Goal: Task Accomplishment & Management: Complete application form

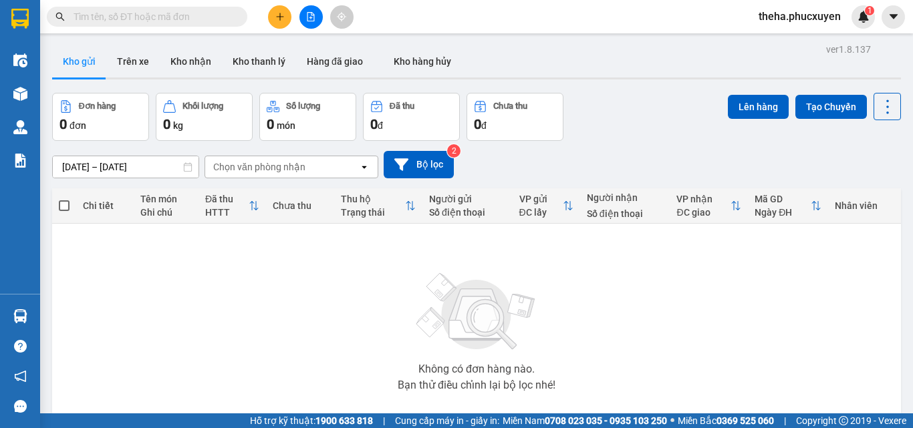
click at [291, 23] on div at bounding box center [311, 16] width 100 height 23
click at [287, 19] on button at bounding box center [279, 16] width 23 height 23
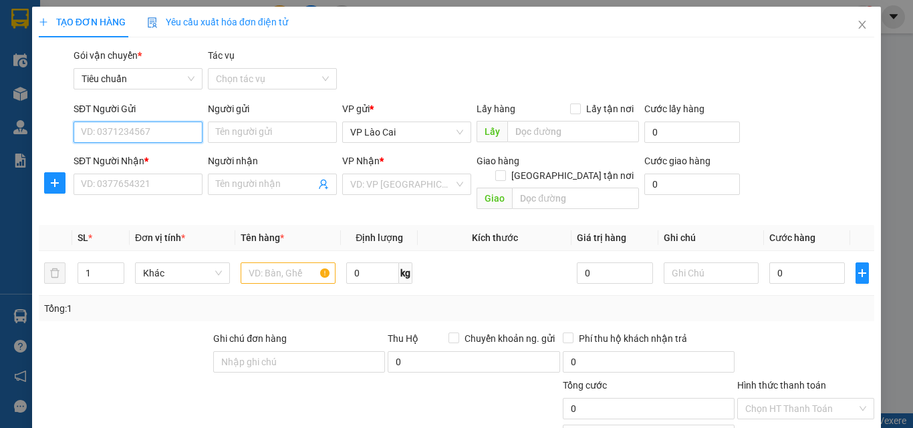
click at [178, 128] on input "SĐT Người Gửi" at bounding box center [138, 132] width 129 height 21
click at [158, 154] on div "0988546768" at bounding box center [137, 159] width 112 height 15
type input "0988546768"
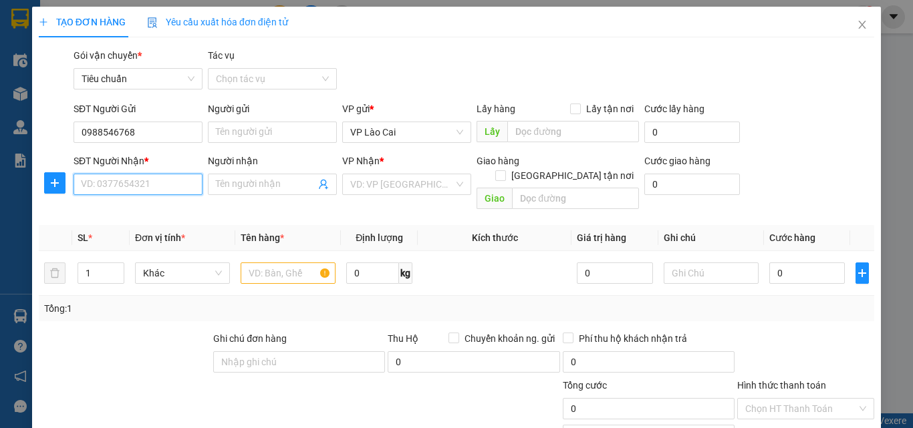
click at [158, 181] on input "SĐT Người Nhận *" at bounding box center [138, 184] width 129 height 21
type input "0904816558"
click at [142, 210] on div "0904816558" at bounding box center [137, 211] width 112 height 15
type input "[PERSON_NAME]"
type input "0904816558"
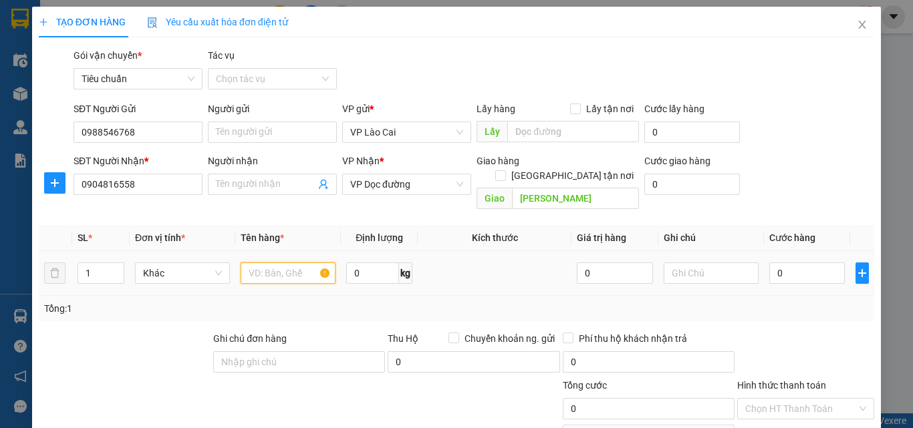
click at [299, 265] on input "text" at bounding box center [288, 273] width 95 height 21
type input "5 can rượu 20 lít"
click at [787, 263] on input "0" at bounding box center [807, 273] width 76 height 21
type input "5"
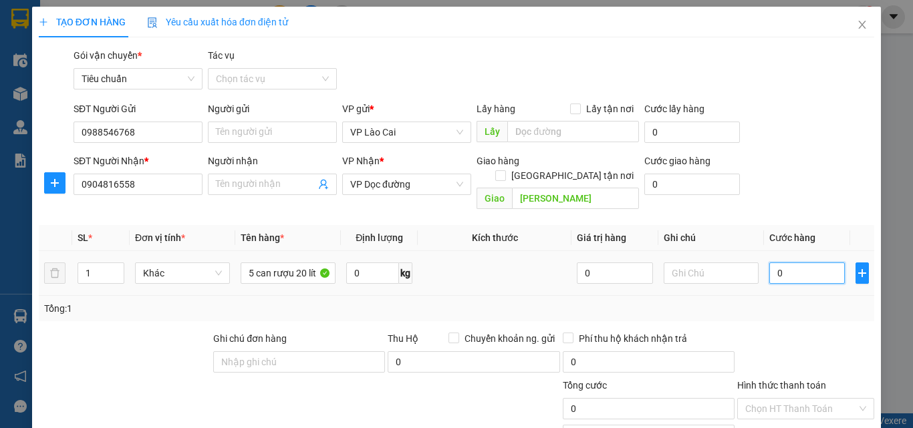
type input "5"
type input "50"
type input "500"
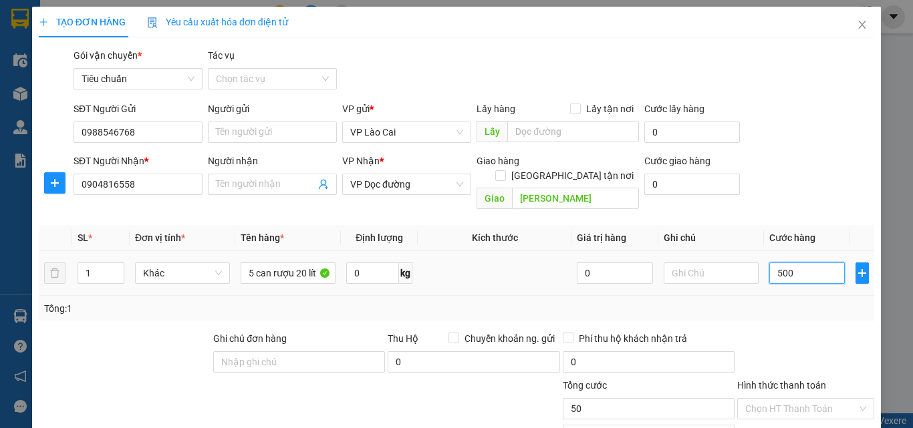
type input "500"
type input "500.000"
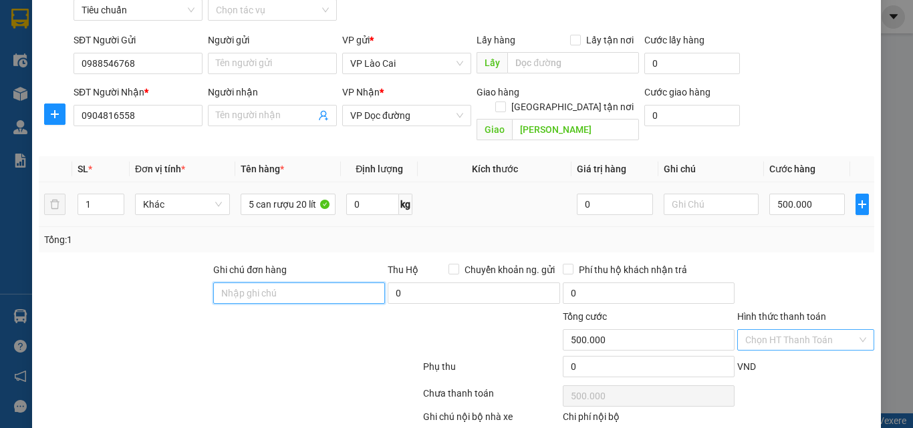
scroll to position [134, 0]
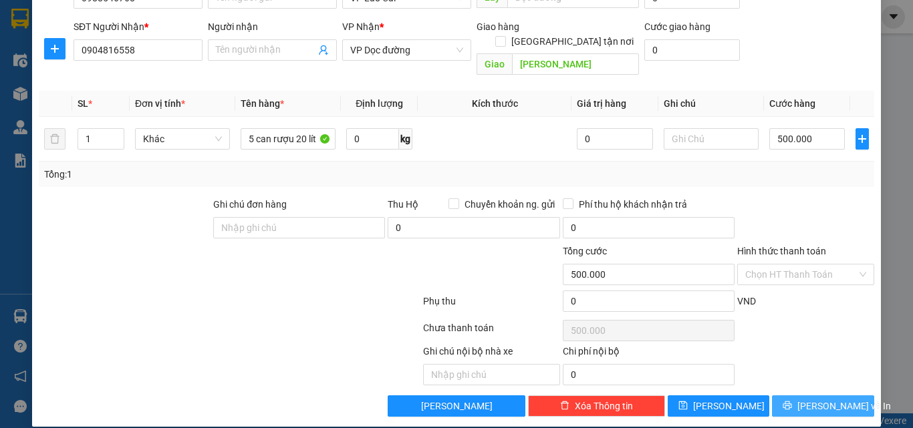
click at [841, 396] on button "[PERSON_NAME] và In" at bounding box center [823, 406] width 102 height 21
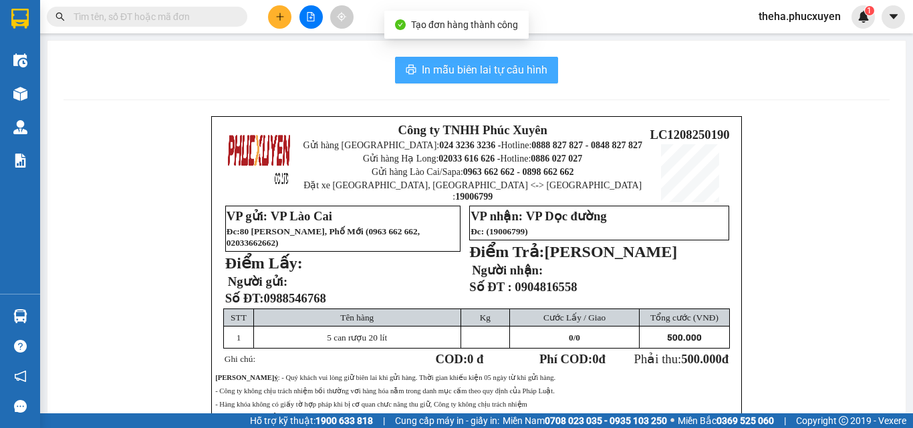
click at [467, 76] on span "In mẫu biên lai tự cấu hình" at bounding box center [485, 69] width 126 height 17
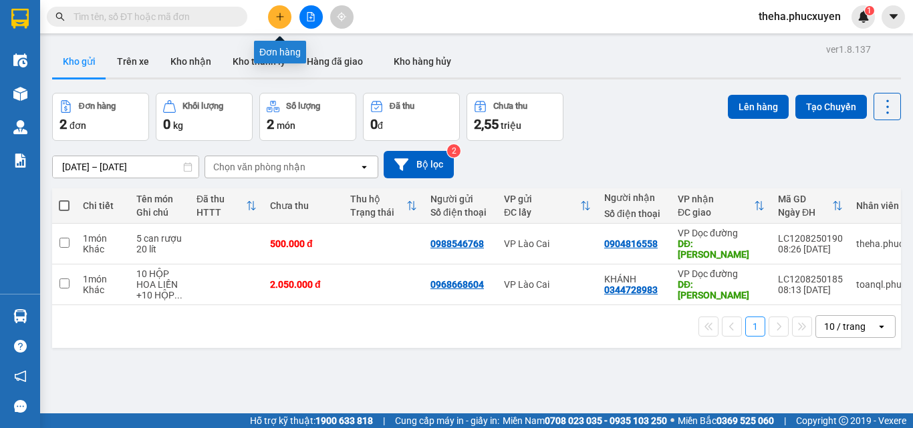
click at [283, 28] on button at bounding box center [279, 16] width 23 height 23
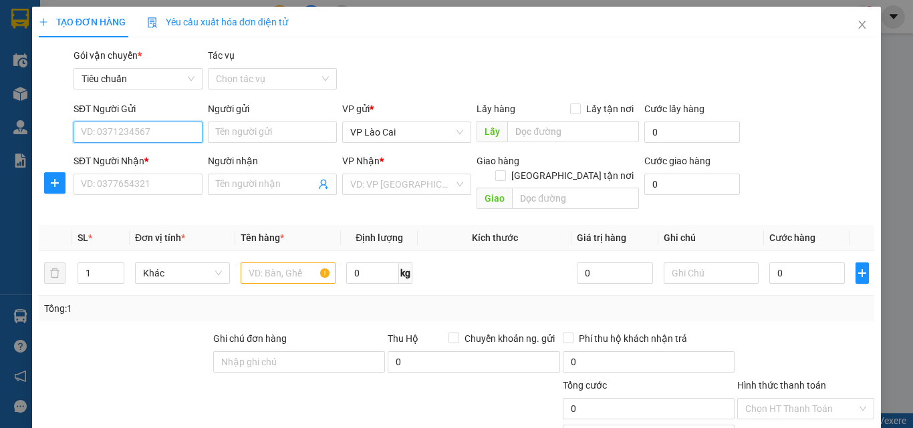
click at [170, 133] on input "SĐT Người Gửi" at bounding box center [138, 132] width 129 height 21
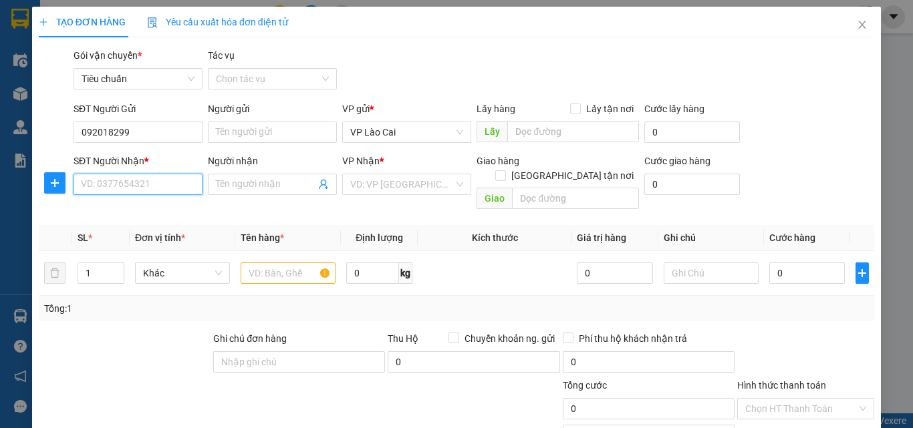
click at [154, 182] on input "SĐT Người Nhận *" at bounding box center [138, 184] width 129 height 21
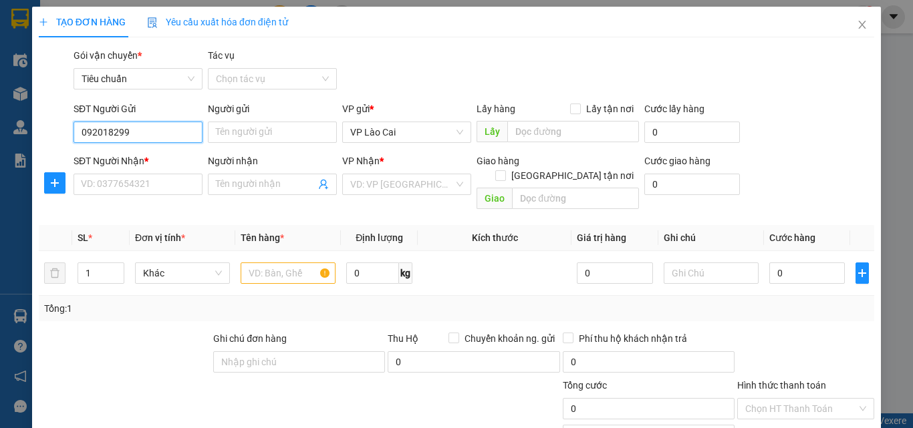
click at [90, 131] on input "092018299" at bounding box center [138, 132] width 129 height 21
click at [137, 149] on div "0982018299" at bounding box center [137, 158] width 128 height 21
type input "0982018299"
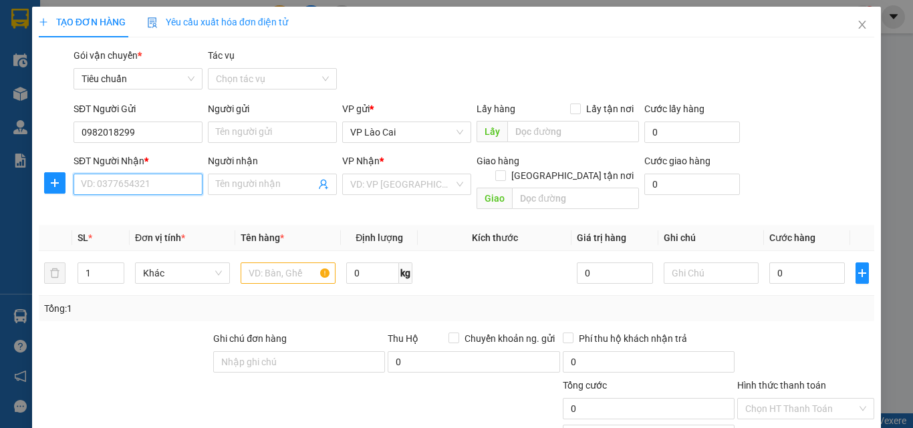
click at [137, 182] on input "SĐT Người Nhận *" at bounding box center [138, 184] width 129 height 21
type input "0356628877"
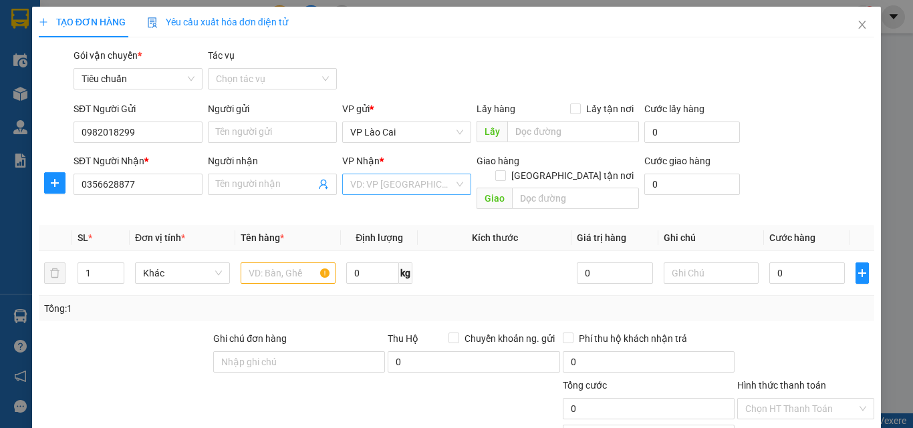
click at [430, 188] on input "search" at bounding box center [402, 184] width 104 height 20
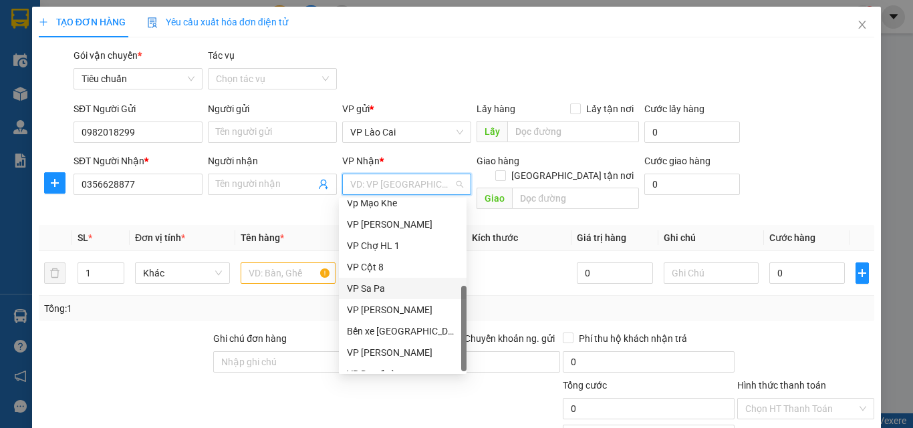
scroll to position [214, 0]
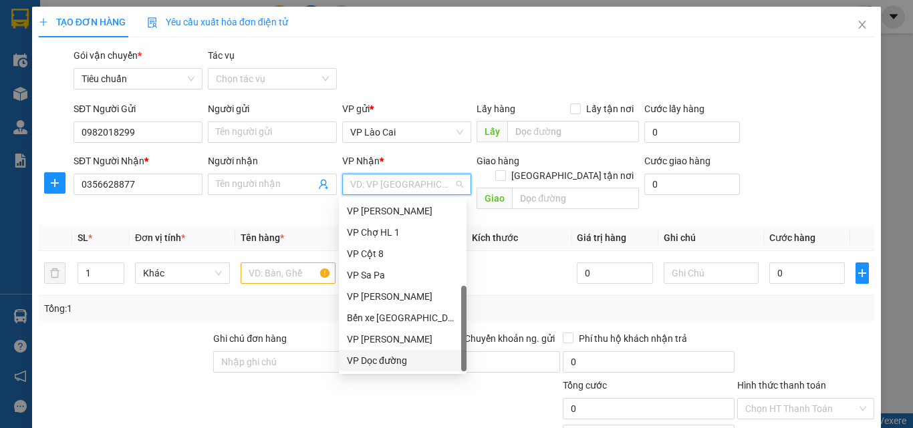
click at [386, 361] on div "VP Dọc đường" at bounding box center [403, 361] width 112 height 15
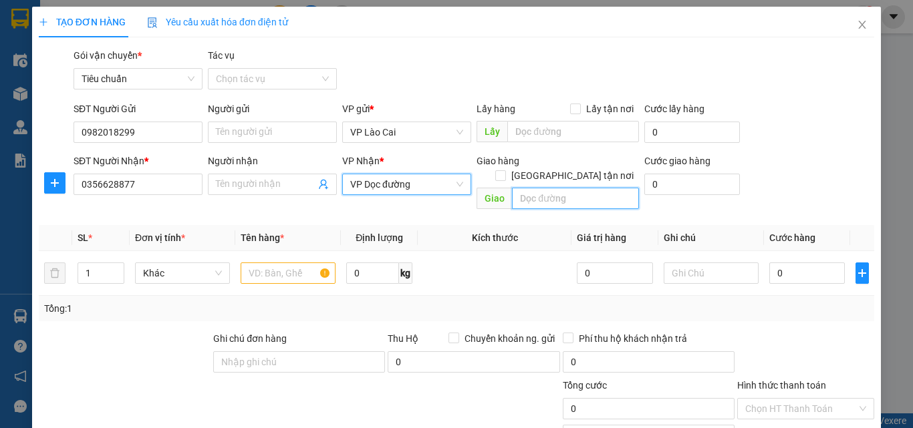
click at [542, 188] on input "text" at bounding box center [575, 198] width 127 height 21
type input "dốc địa đạo, [GEOGRAPHIC_DATA]"
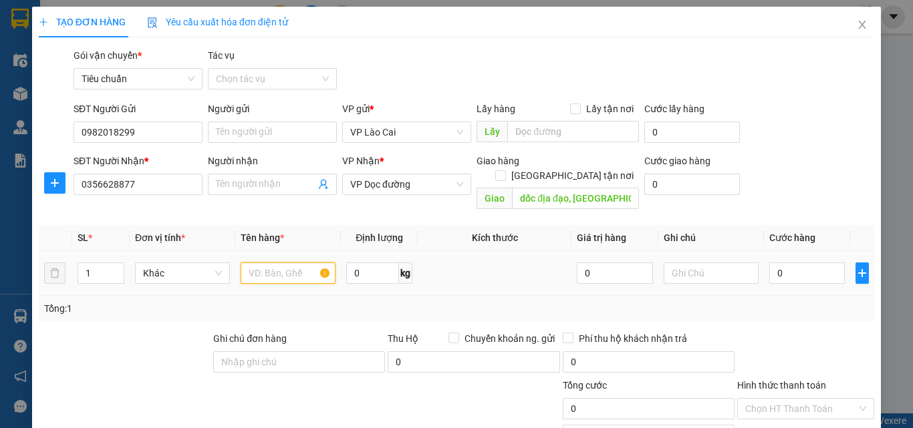
click at [277, 263] on input "text" at bounding box center [288, 273] width 95 height 21
type input "1 hộp hạt"
click at [797, 263] on input "0" at bounding box center [807, 273] width 76 height 21
type input "8"
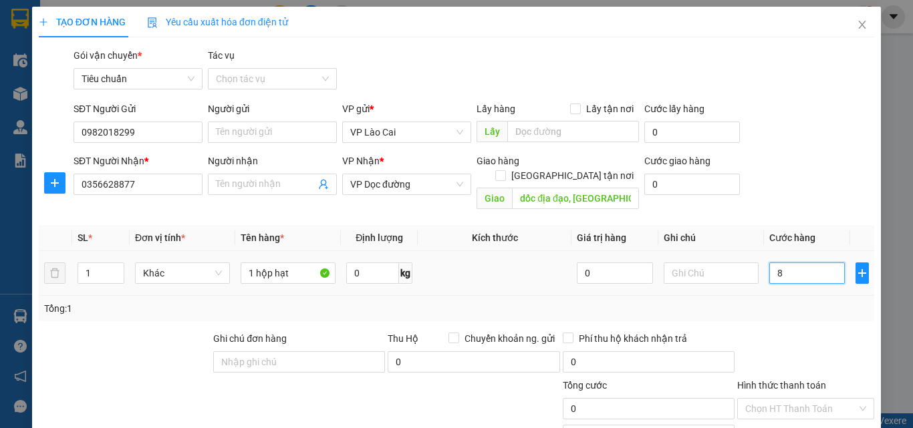
type input "8"
type input "80"
type input "80.000"
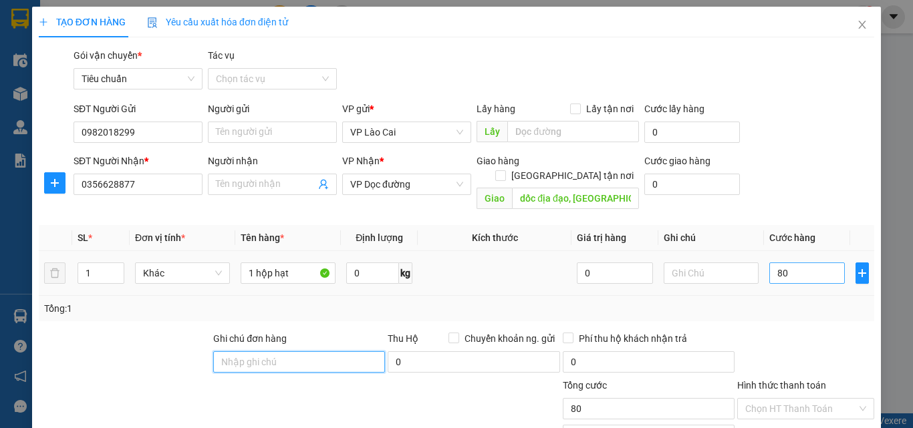
type input "80.000"
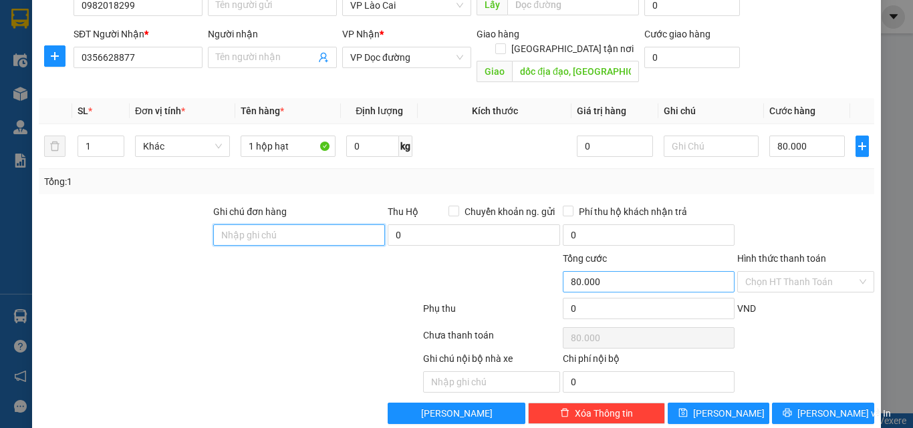
scroll to position [134, 0]
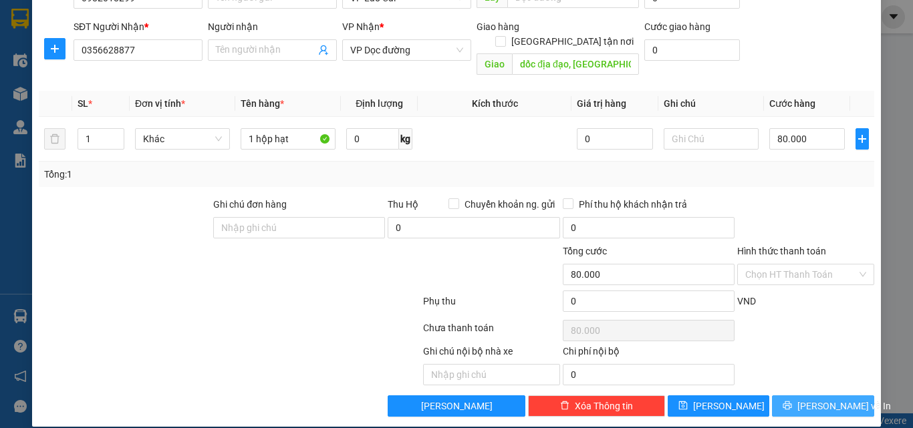
click at [823, 396] on button "[PERSON_NAME] và In" at bounding box center [823, 406] width 102 height 21
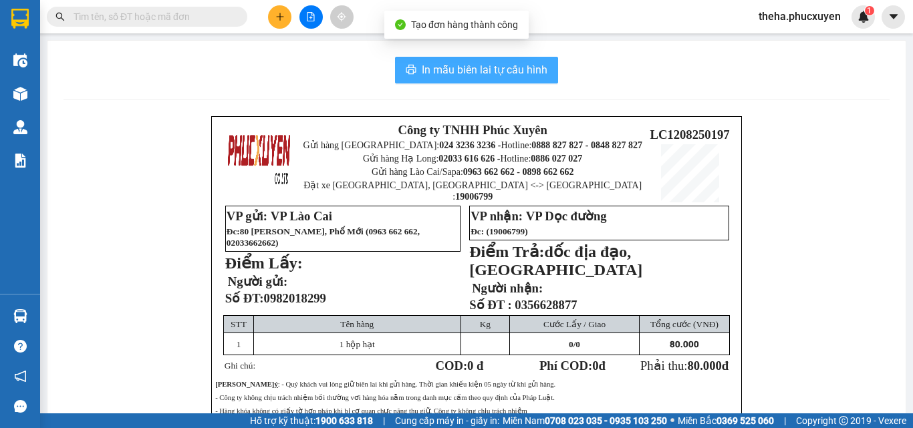
click at [527, 67] on span "In mẫu biên lai tự cấu hình" at bounding box center [485, 69] width 126 height 17
